Goal: Task Accomplishment & Management: Manage account settings

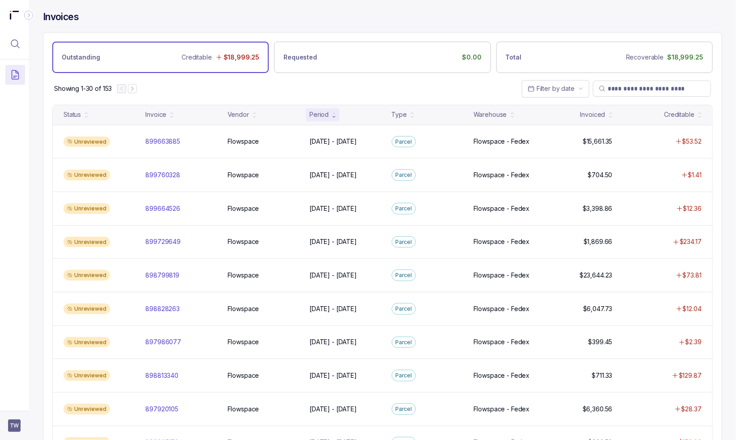
click at [12, 428] on span "TW" at bounding box center [14, 425] width 13 height 13
click at [21, 411] on div "Logout" at bounding box center [53, 406] width 85 height 11
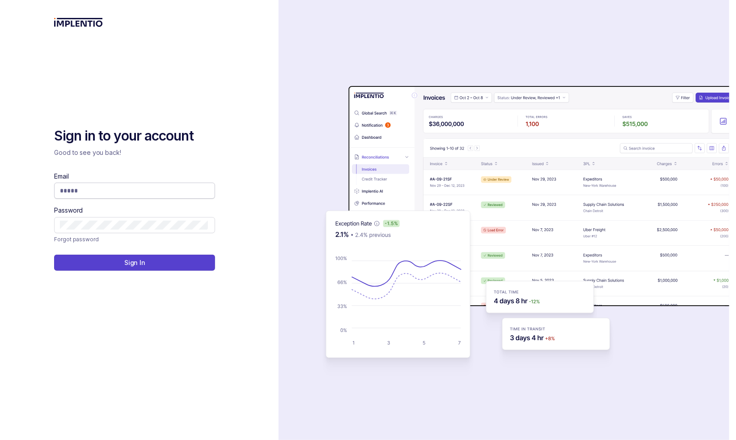
click at [143, 192] on input "Email" at bounding box center [134, 190] width 148 height 9
type input "**********"
